Goal: Task Accomplishment & Management: Complete application form

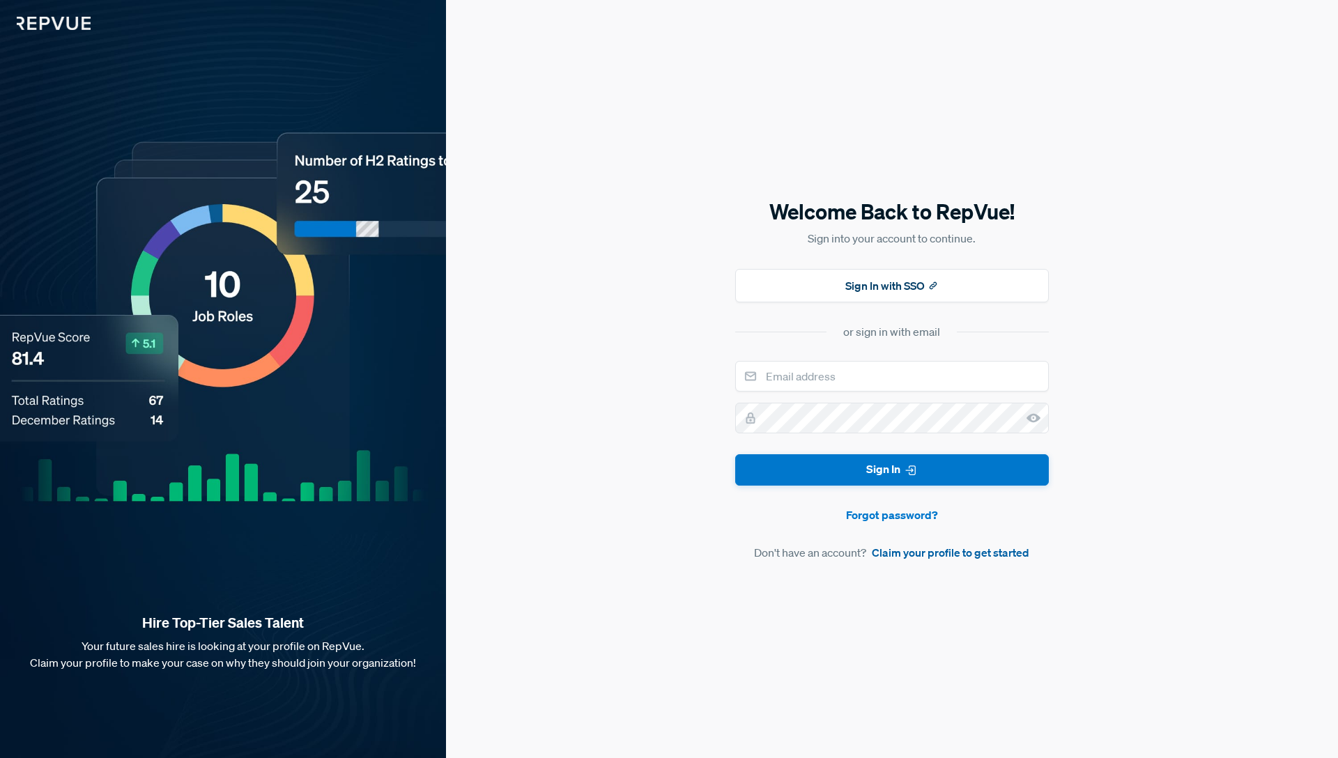
click at [952, 556] on link "Claim your profile to get started" at bounding box center [951, 552] width 158 height 17
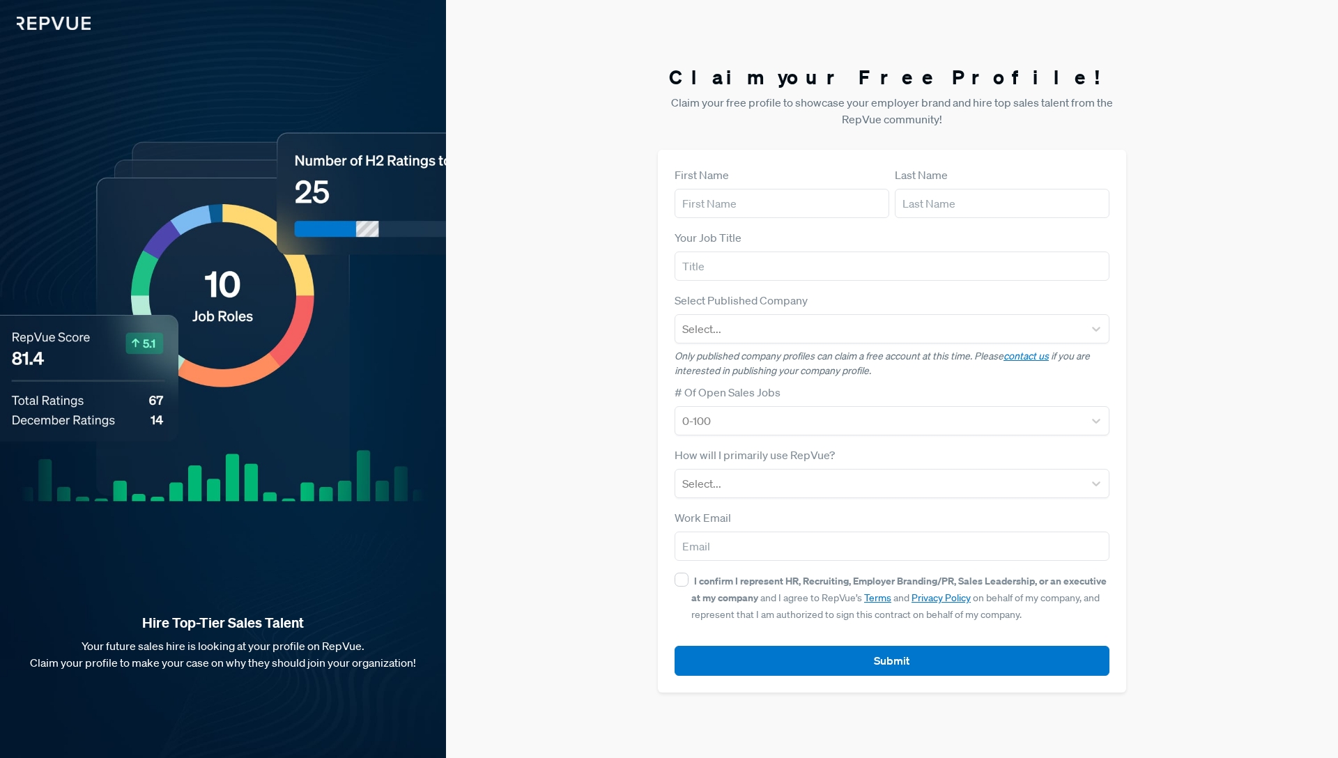
click at [65, 21] on img at bounding box center [45, 15] width 91 height 30
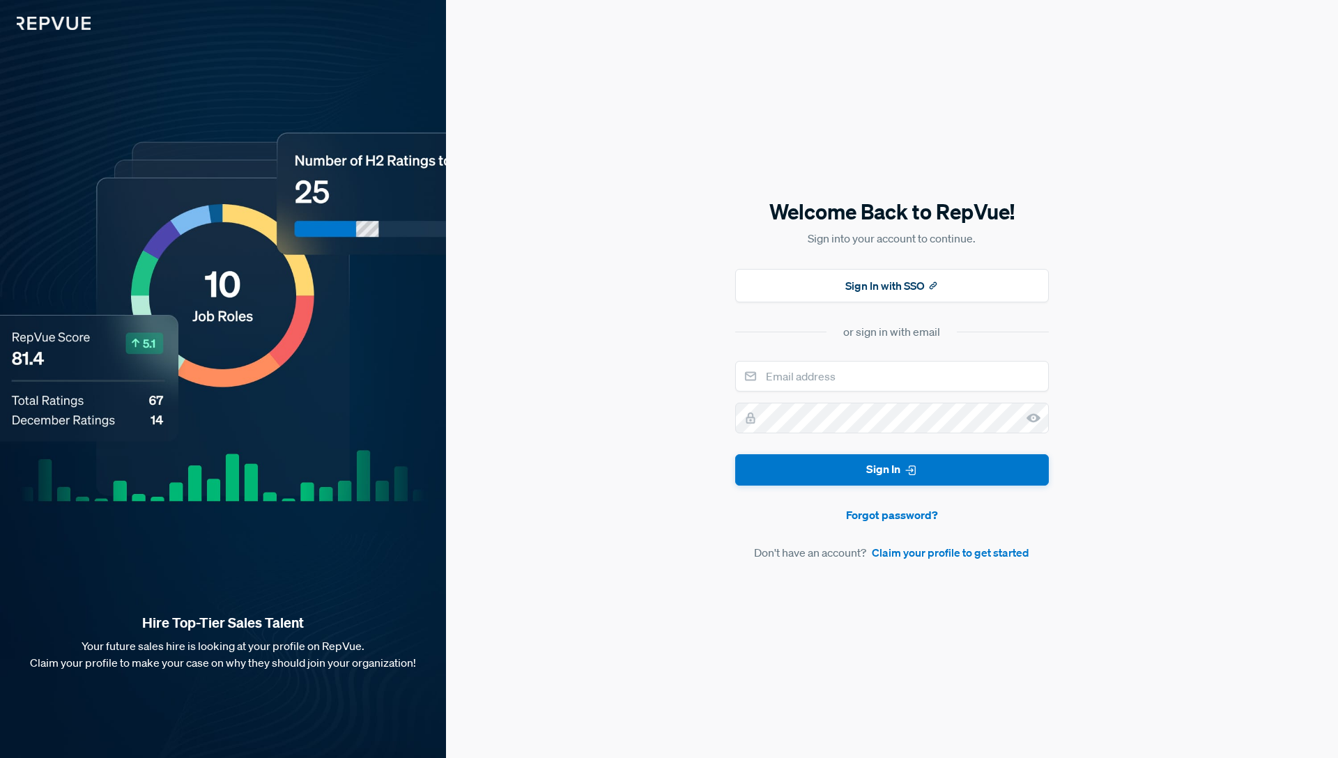
click at [54, 23] on img at bounding box center [45, 15] width 91 height 30
